Goal: Information Seeking & Learning: Learn about a topic

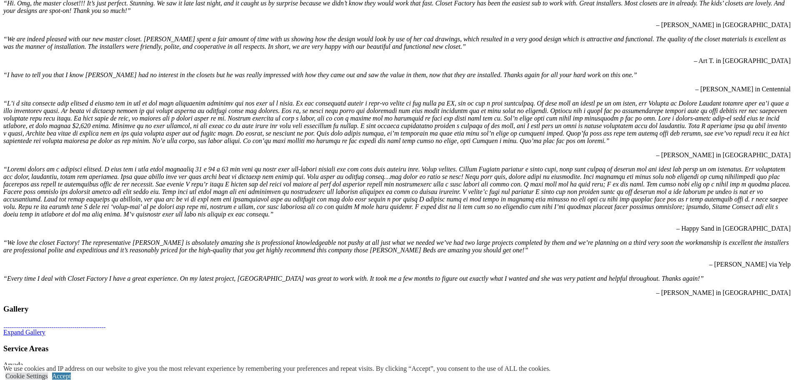
scroll to position [2627, 0]
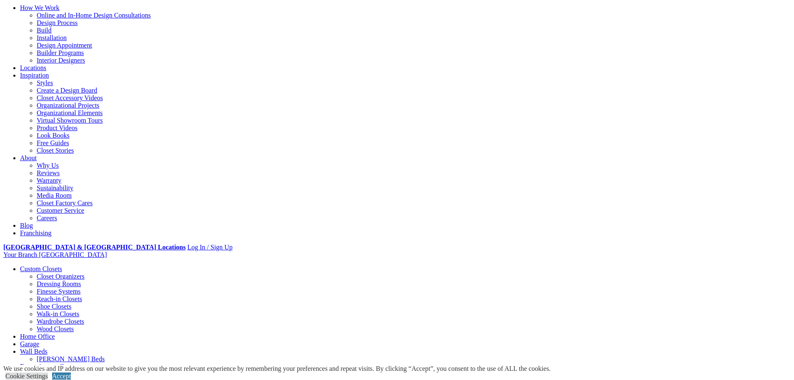
scroll to position [83, 0]
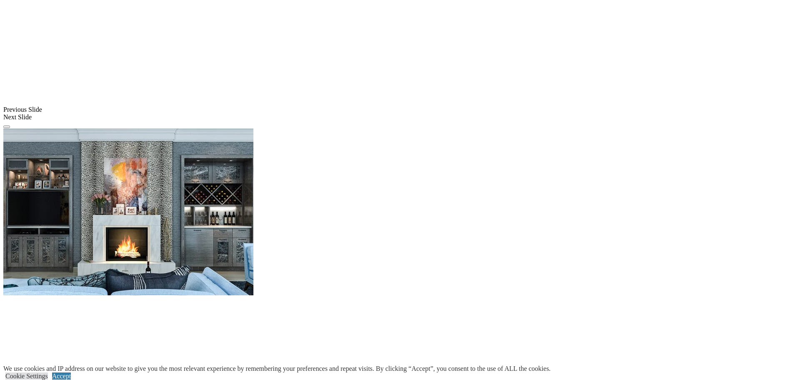
scroll to position [631, 0]
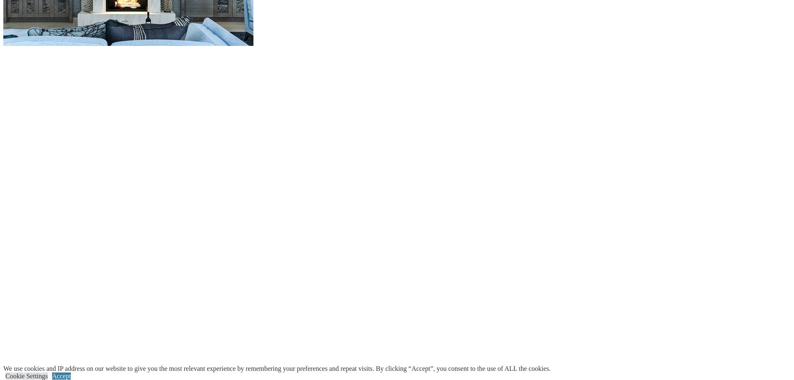
scroll to position [882, 0]
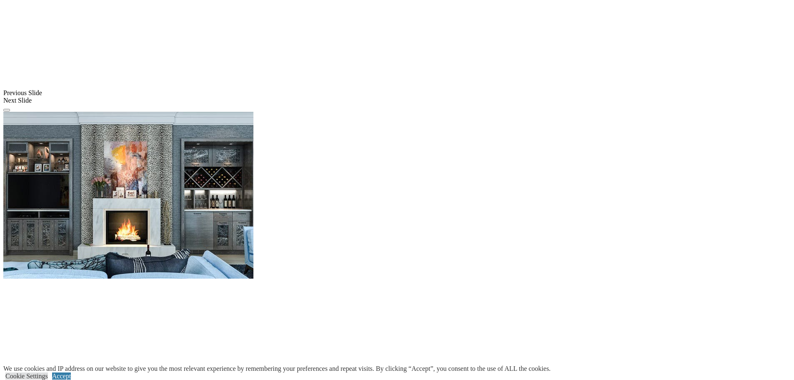
scroll to position [631, 0]
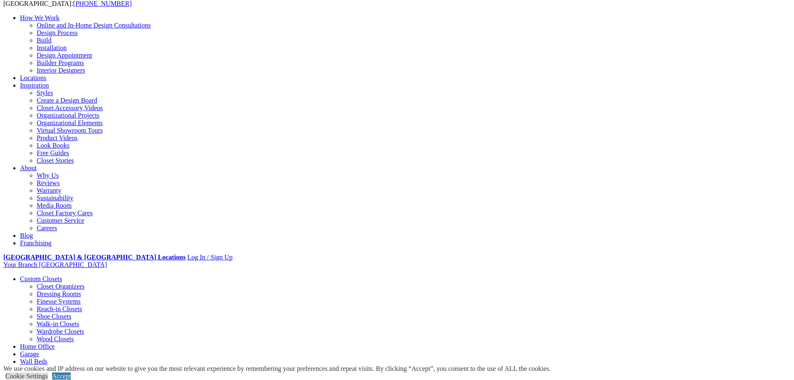
scroll to position [42, 0]
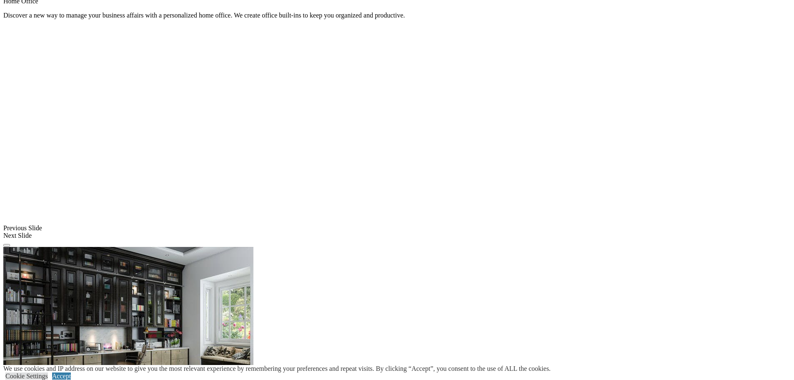
scroll to position [594, 0]
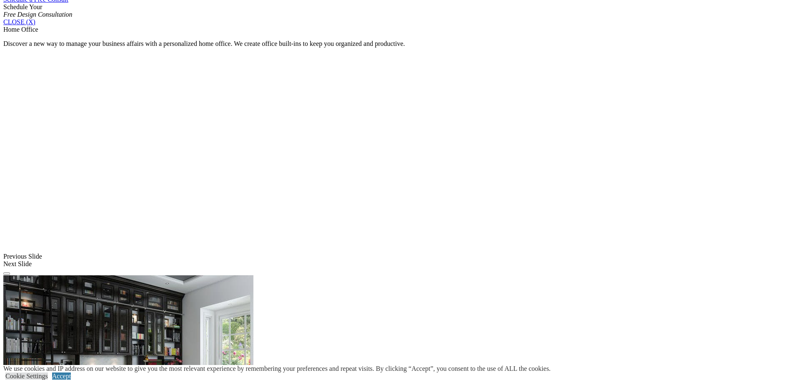
scroll to position [427, 0]
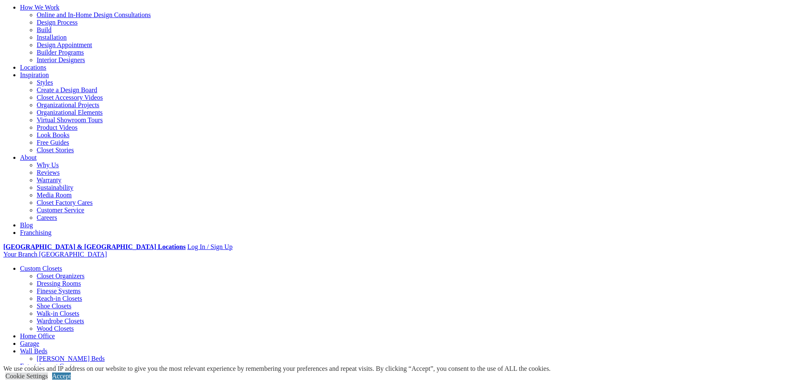
scroll to position [83, 0]
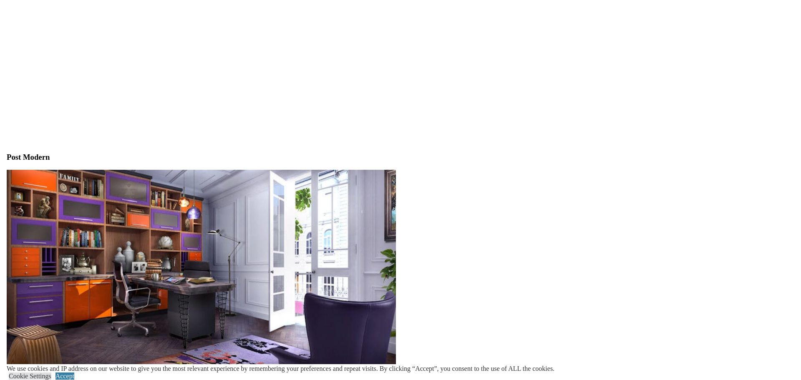
scroll to position [2460, 0]
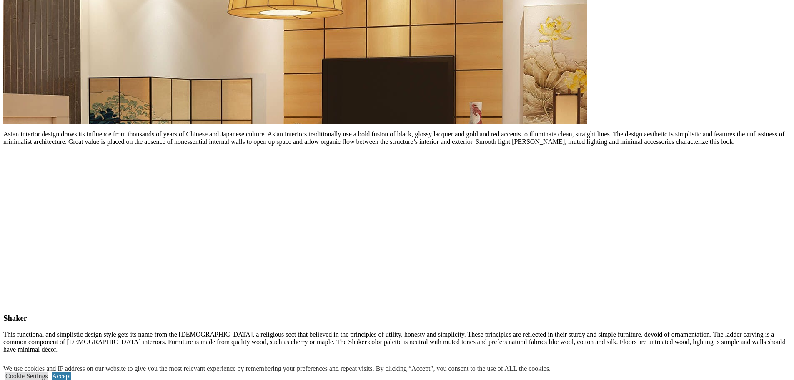
scroll to position [3880, 0]
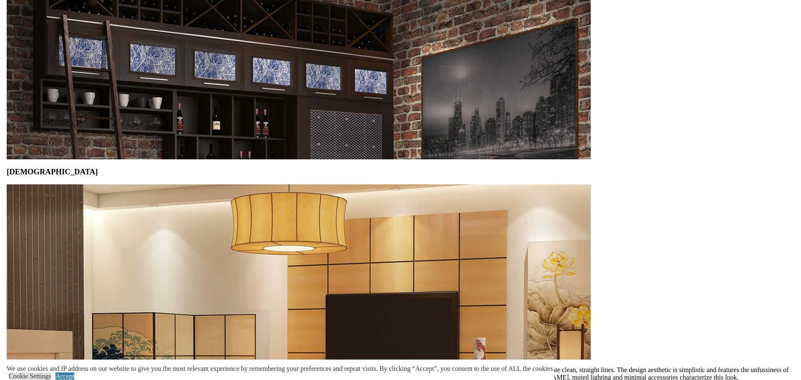
scroll to position [3546, 0]
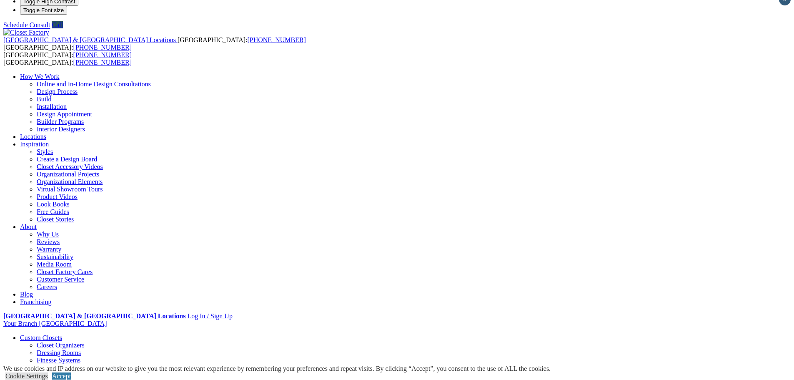
scroll to position [0, 0]
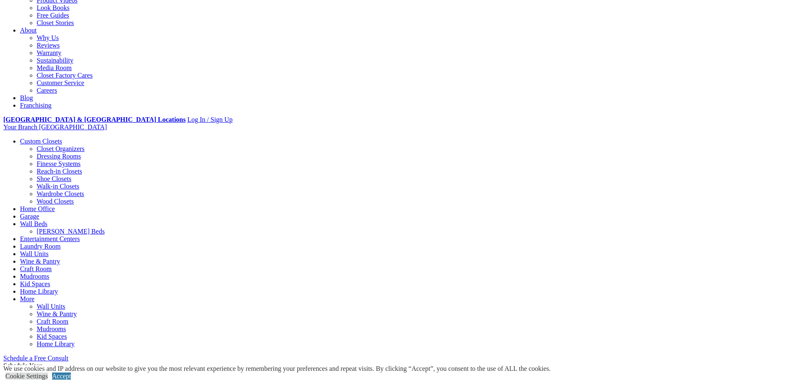
scroll to position [208, 0]
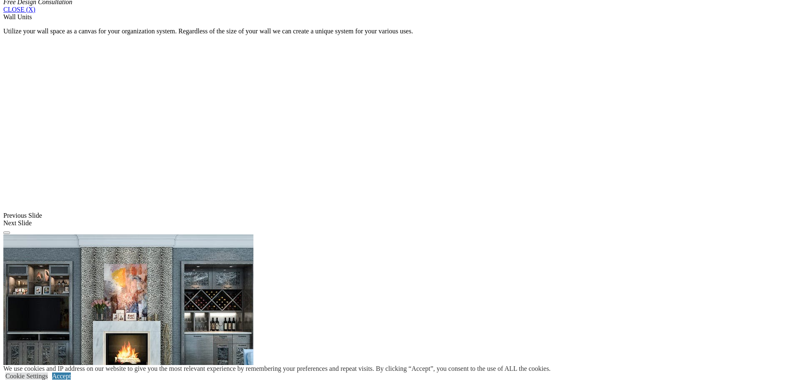
scroll to position [631, 0]
